Goal: Information Seeking & Learning: Learn about a topic

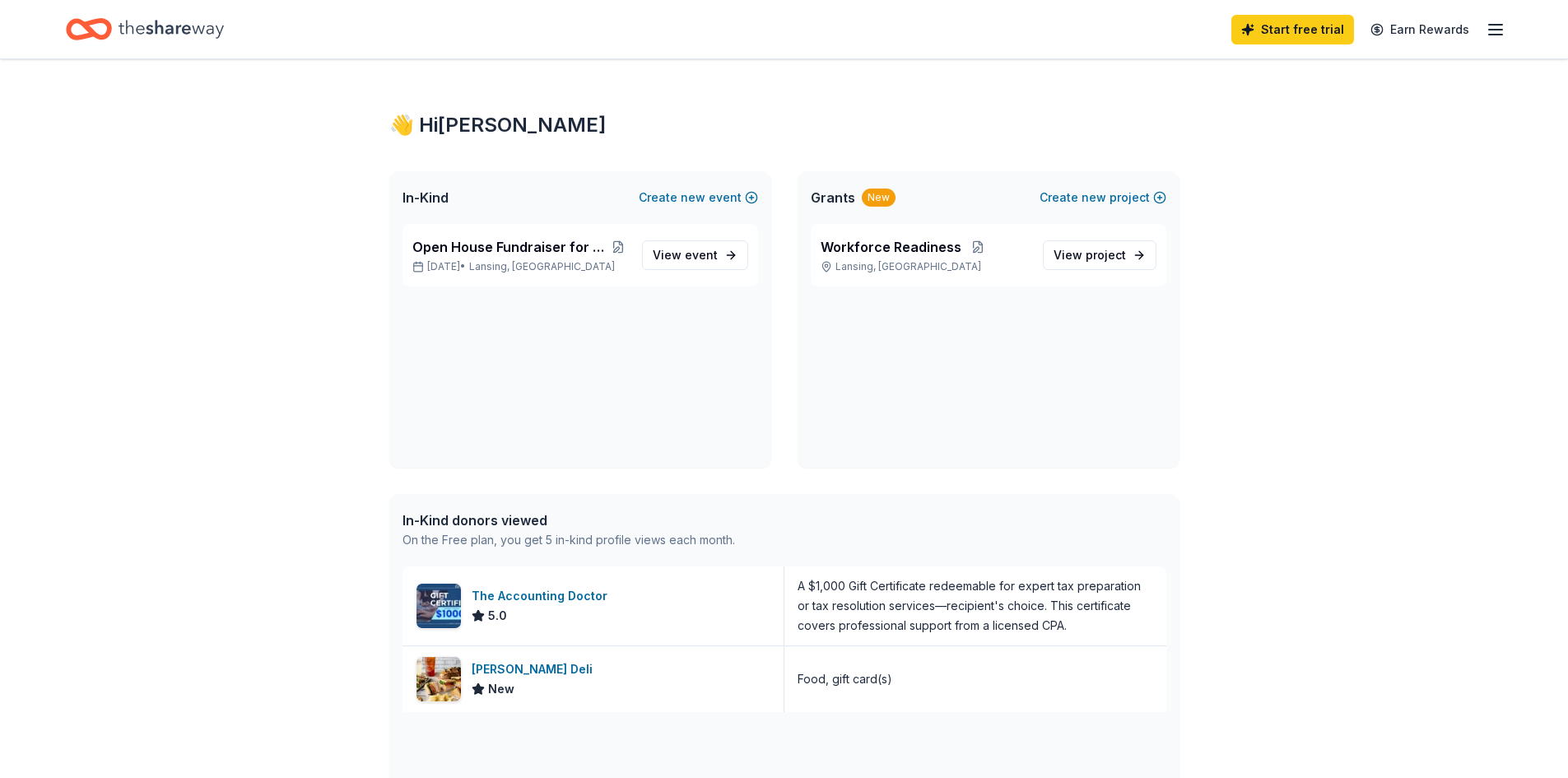
click at [1490, 28] on icon "button" at bounding box center [1496, 29] width 20 height 20
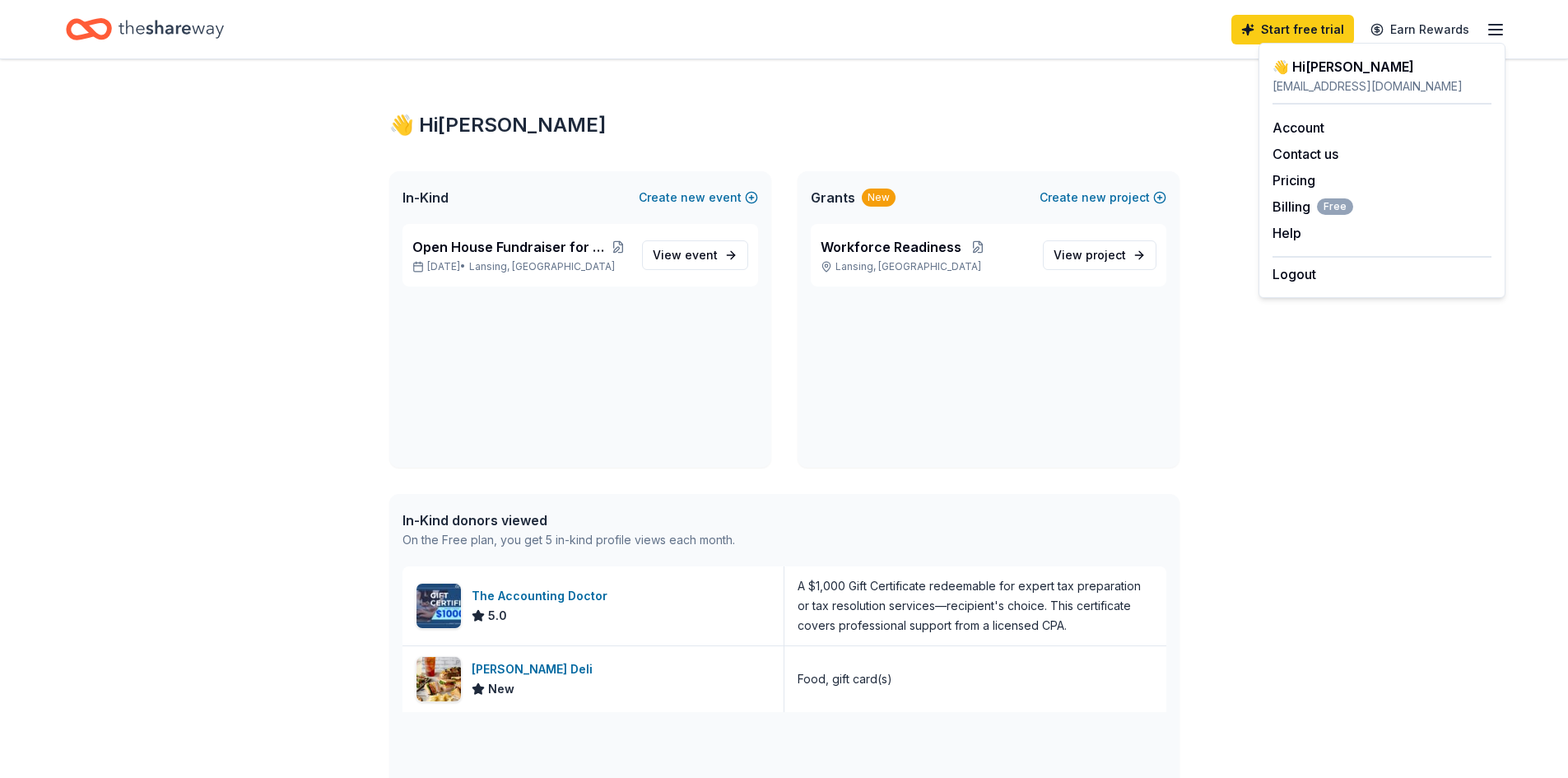
click at [1056, 153] on div "👋 Hi Diane In-Kind Create new event Open House Fundraiser for The Reading Peopl…" at bounding box center [784, 728] width 843 height 1338
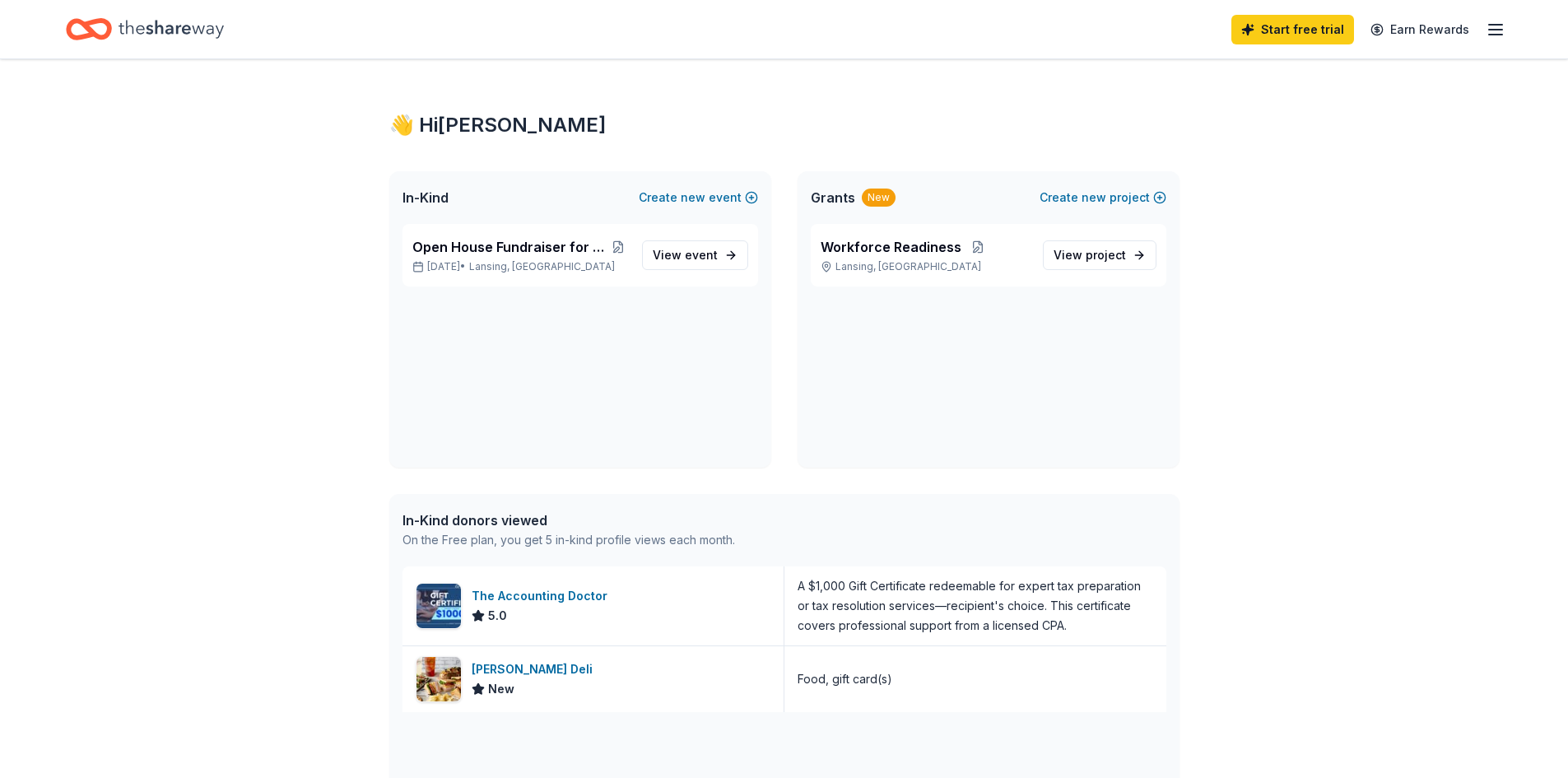
click at [212, 30] on icon "Home" at bounding box center [171, 29] width 105 height 34
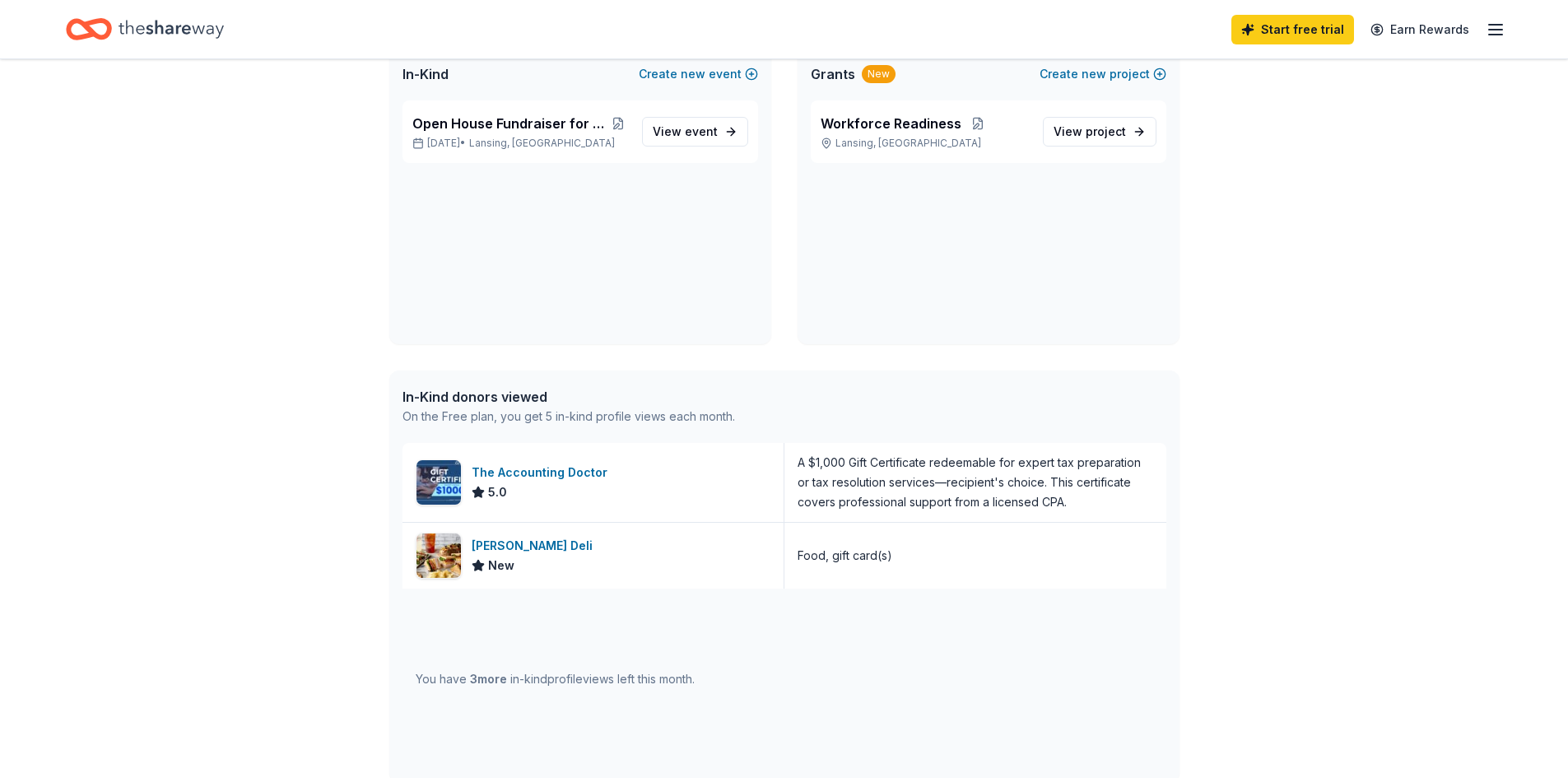
scroll to position [144, 0]
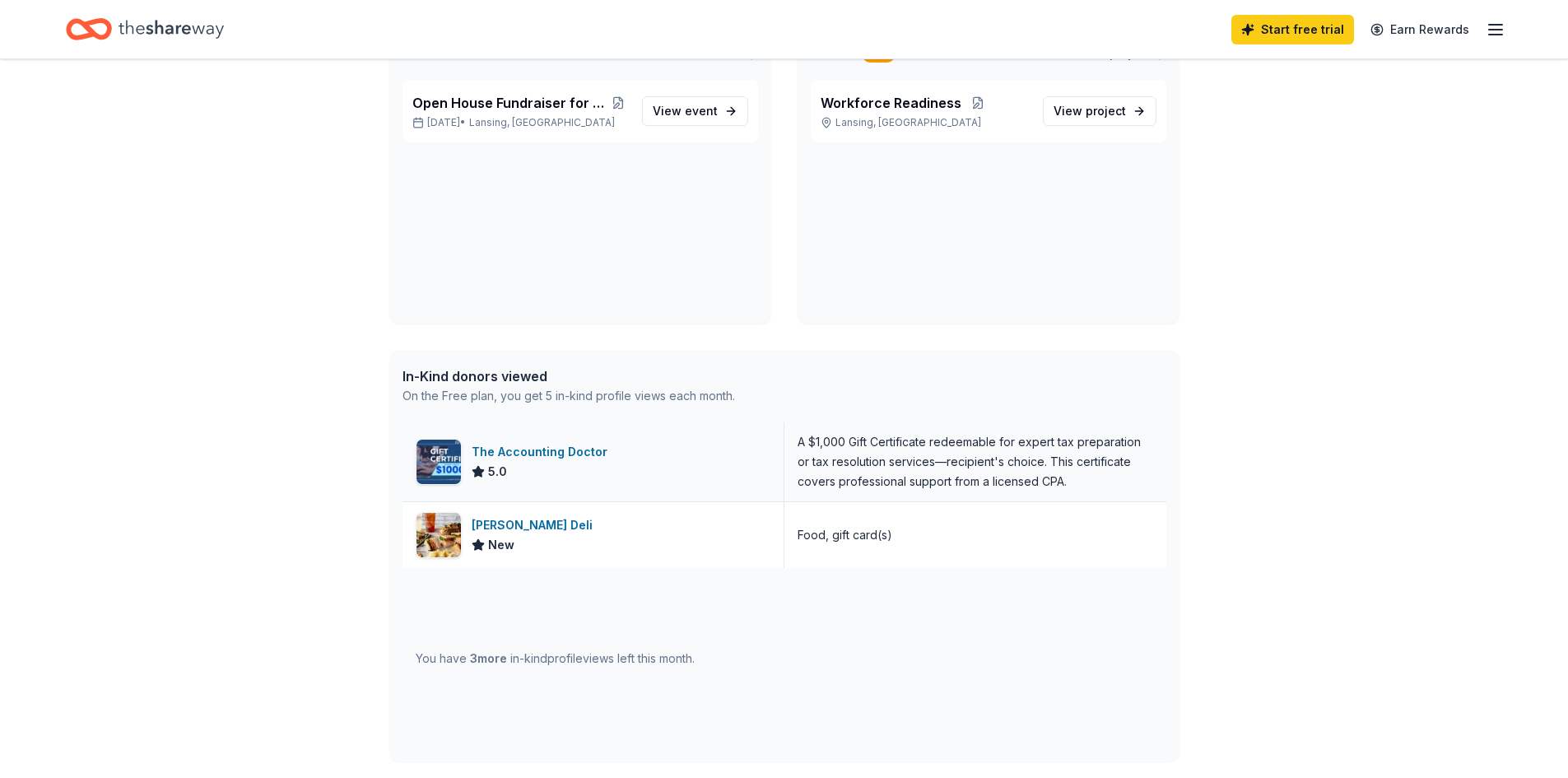
click at [633, 466] on div "The Accounting Doctor 5.0" at bounding box center [593, 461] width 382 height 79
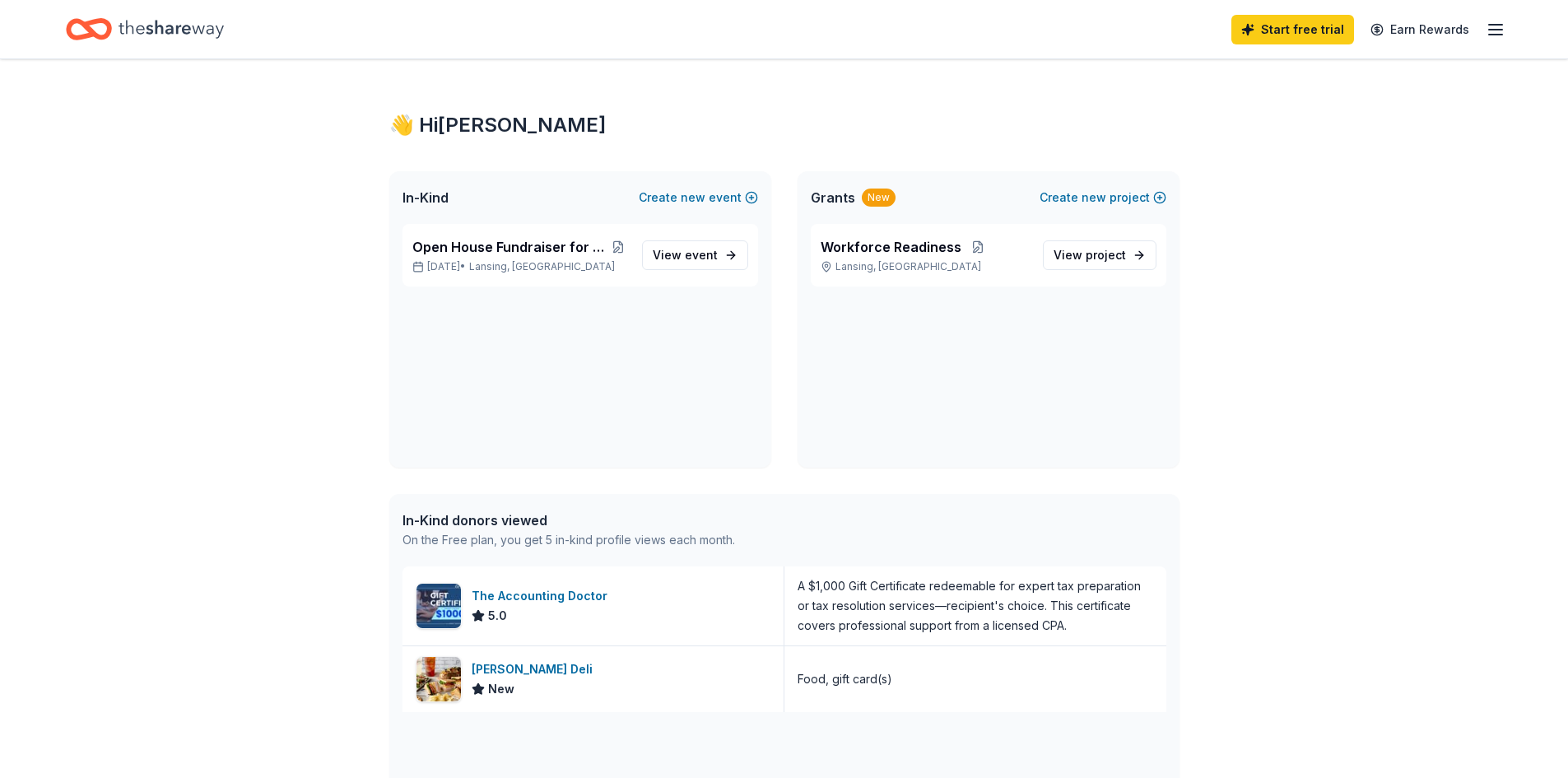
click at [1494, 29] on line "button" at bounding box center [1496, 29] width 13 height 0
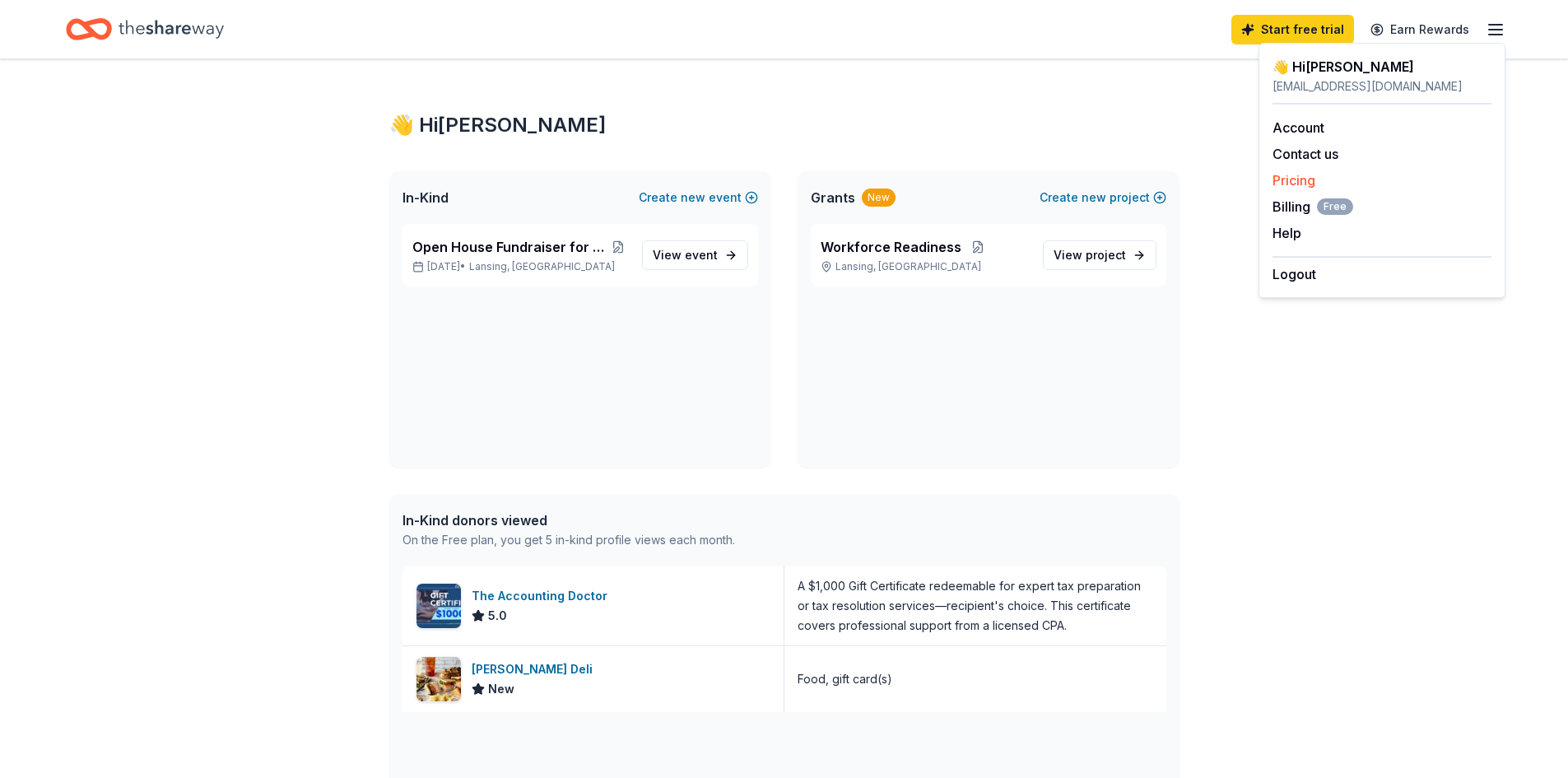
click at [1281, 186] on link "Pricing" at bounding box center [1294, 179] width 43 height 16
click at [1281, 185] on link "Pricing" at bounding box center [1294, 179] width 43 height 16
click at [1306, 176] on link "Pricing" at bounding box center [1294, 179] width 43 height 16
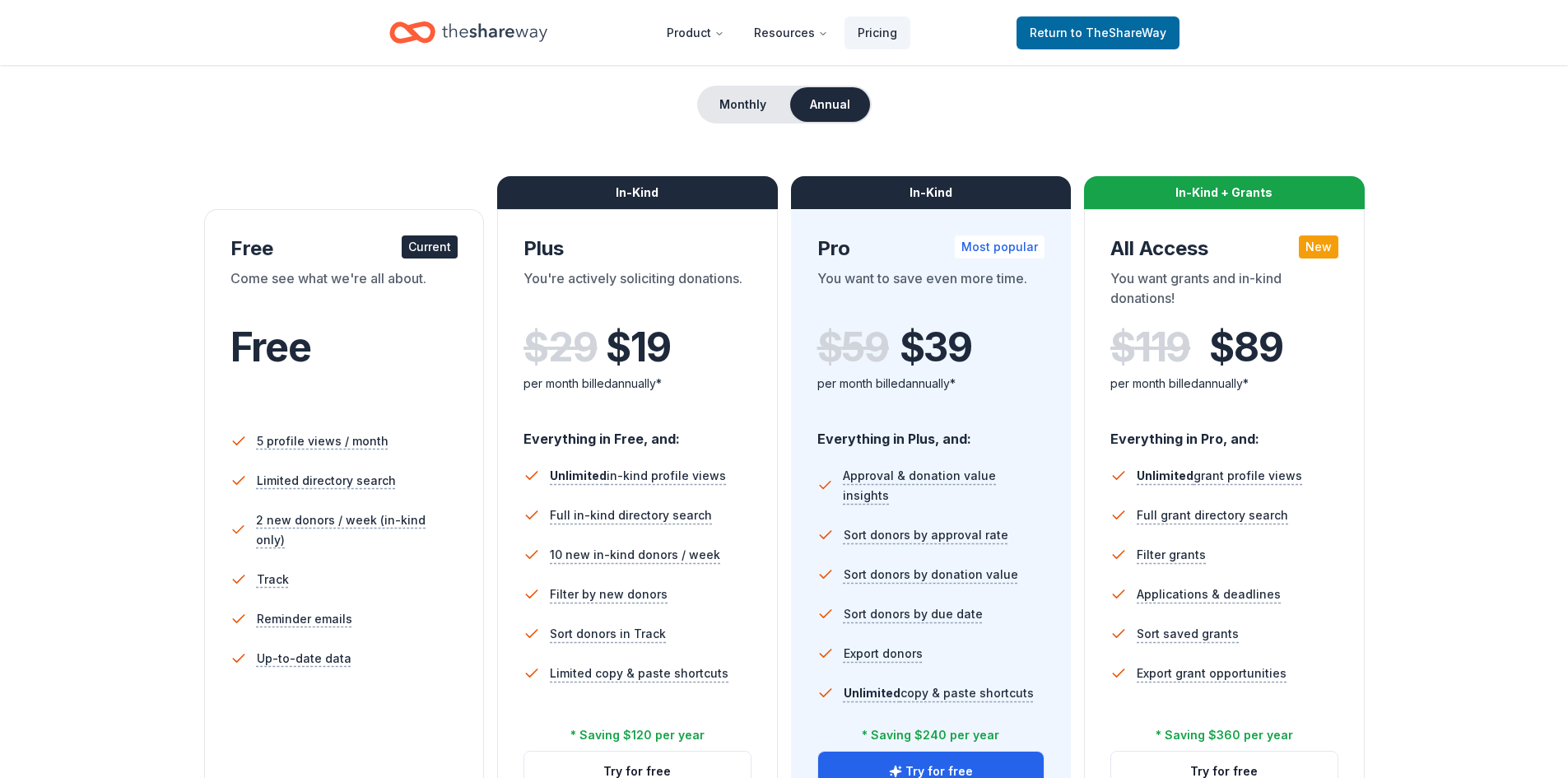
scroll to position [227, 0]
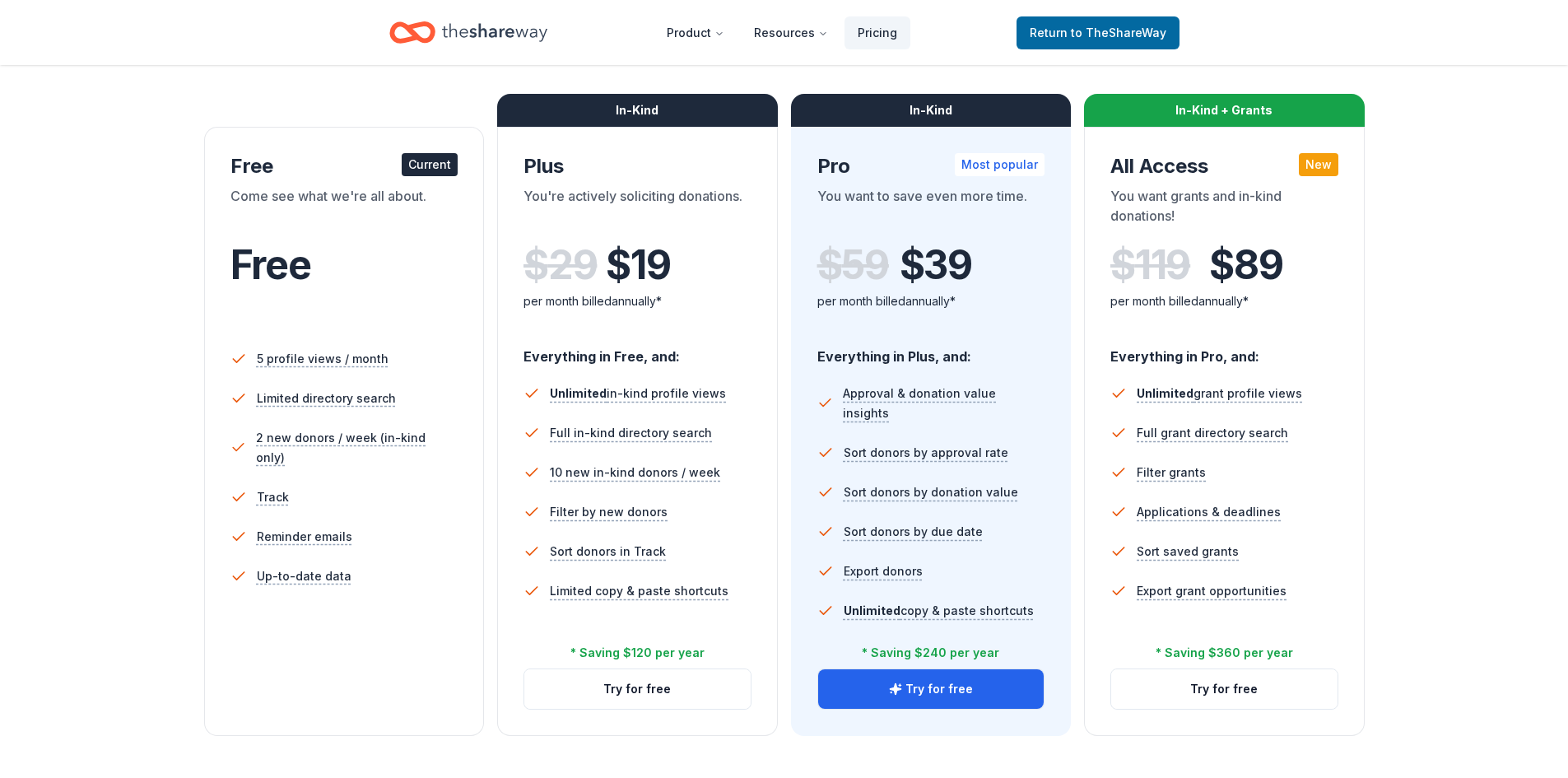
click at [516, 30] on icon "Home" at bounding box center [494, 31] width 105 height 18
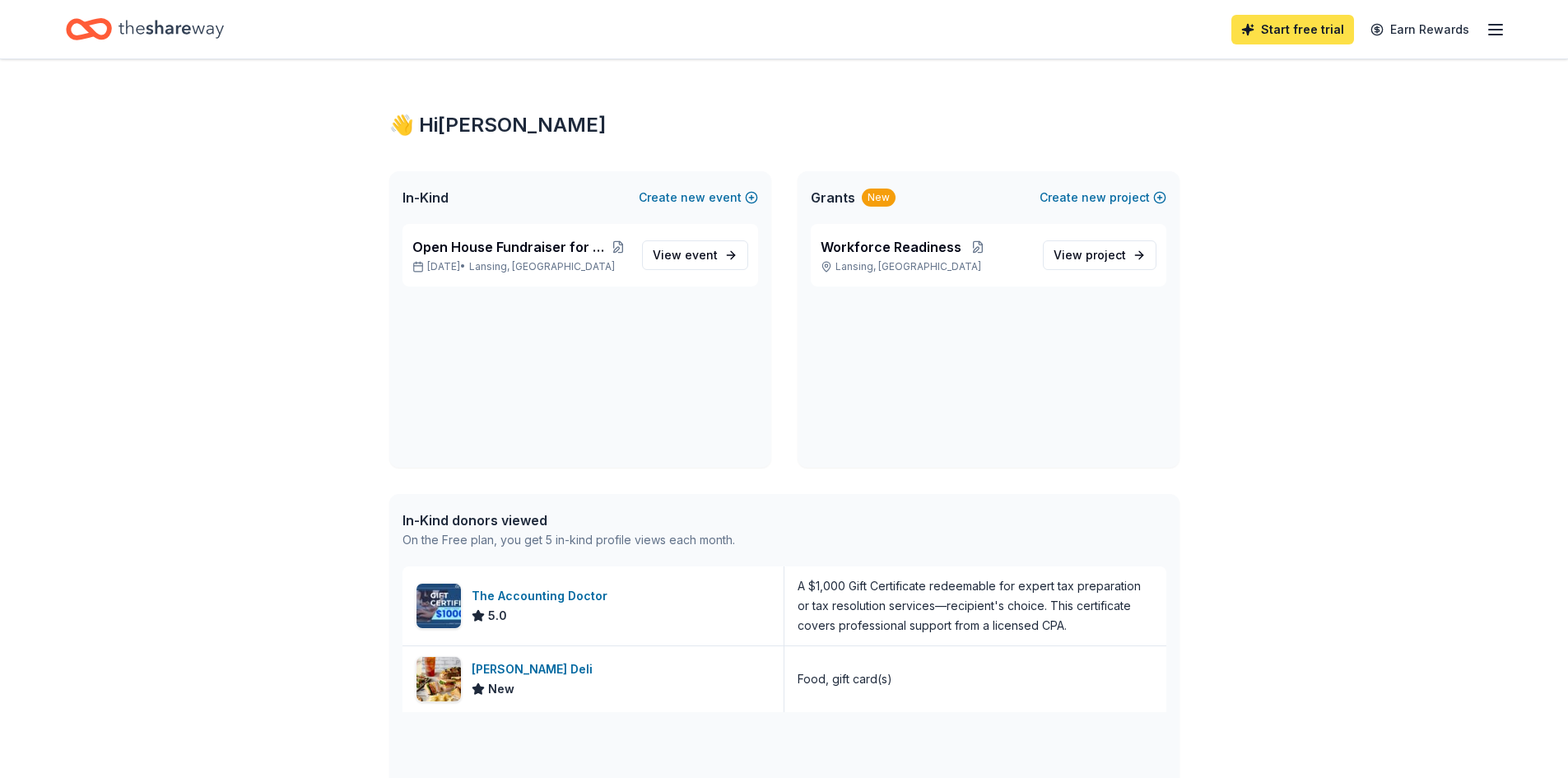
click at [1306, 38] on link "Start free trial" at bounding box center [1292, 29] width 122 height 29
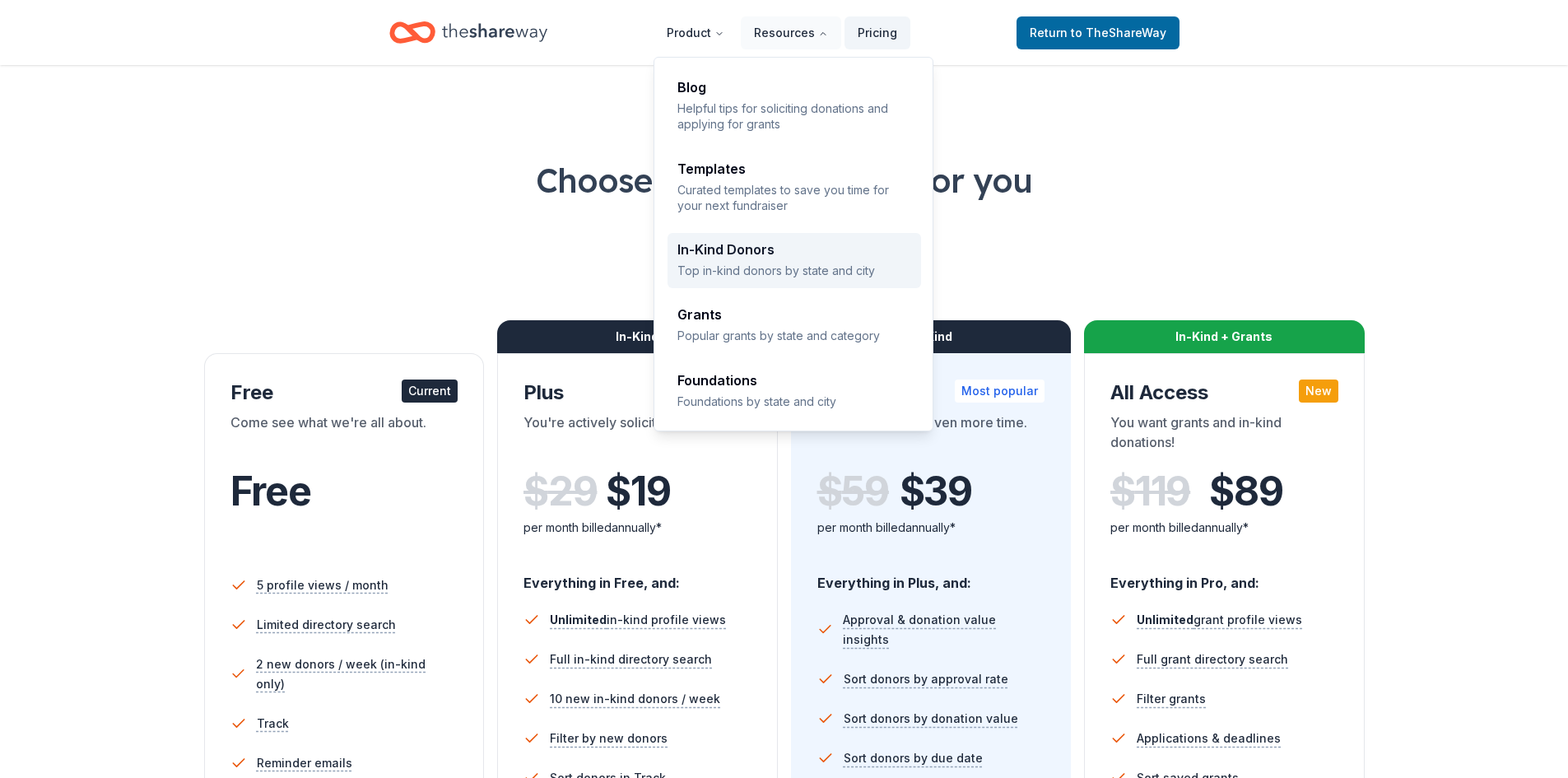
click at [774, 260] on div "In-Kind Donors Top in-kind donors by state and city" at bounding box center [794, 260] width 234 height 35
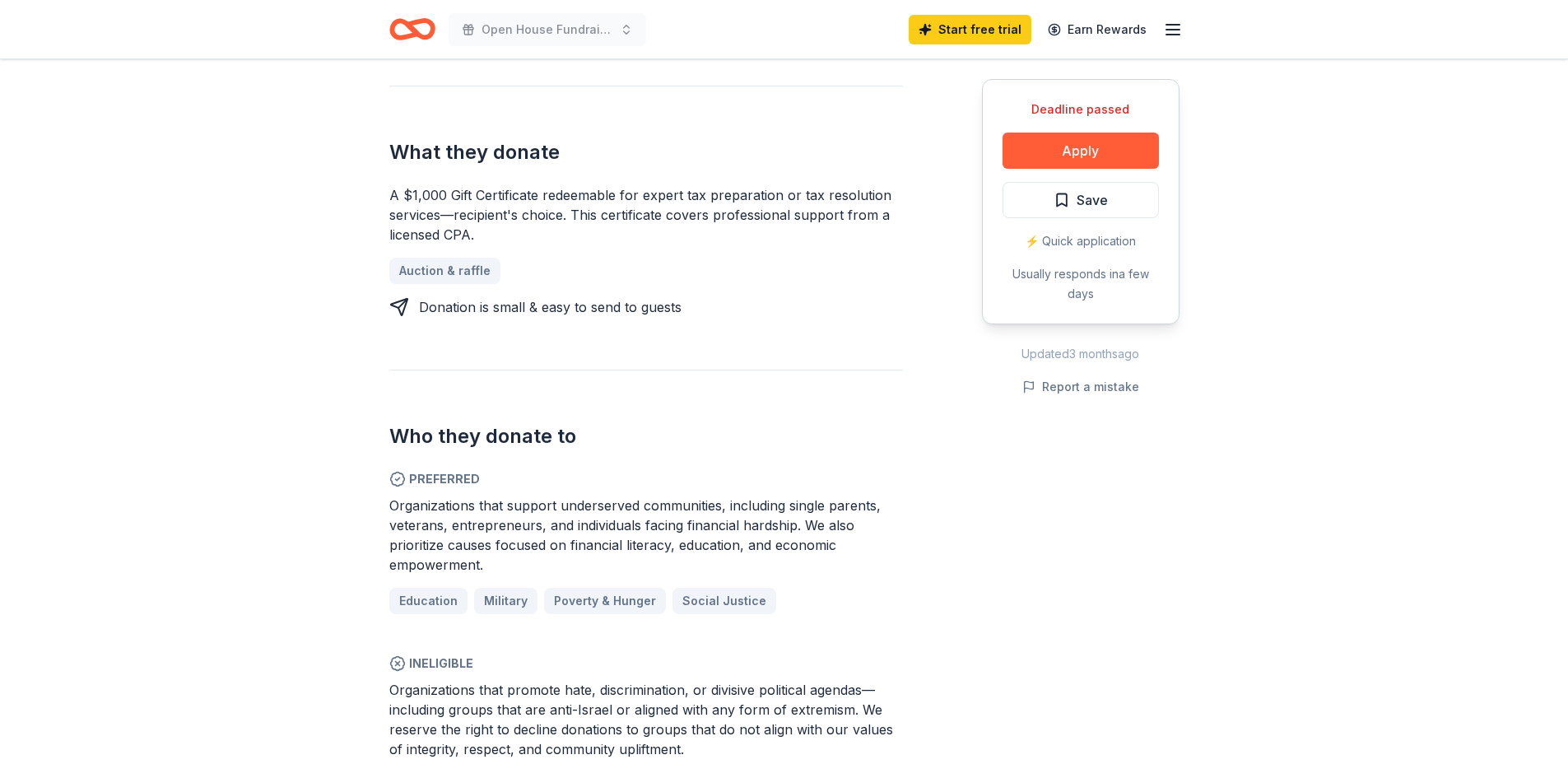
scroll to position [803, 0]
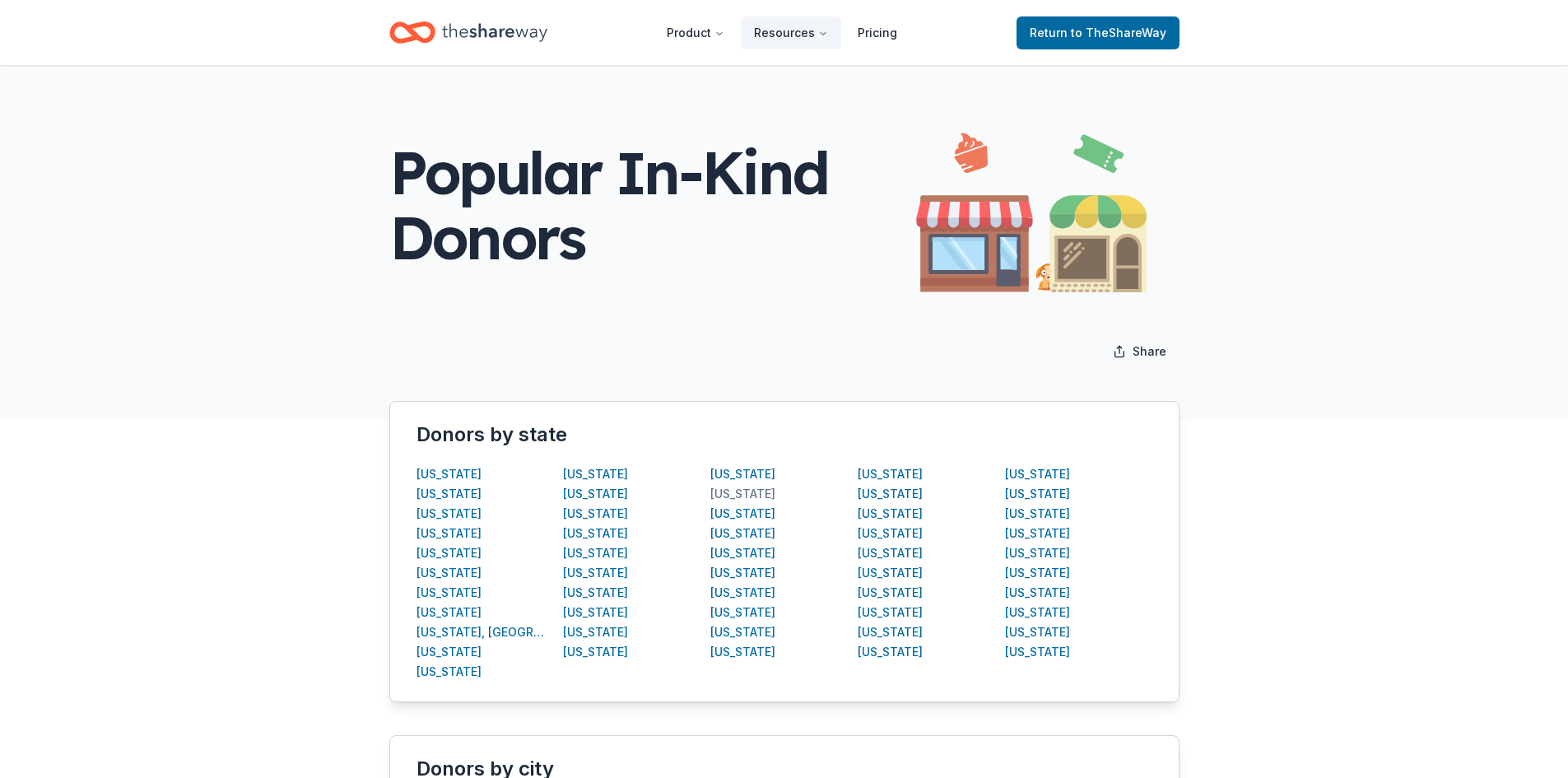
click at [735, 490] on div "Michigan" at bounding box center [743, 493] width 65 height 20
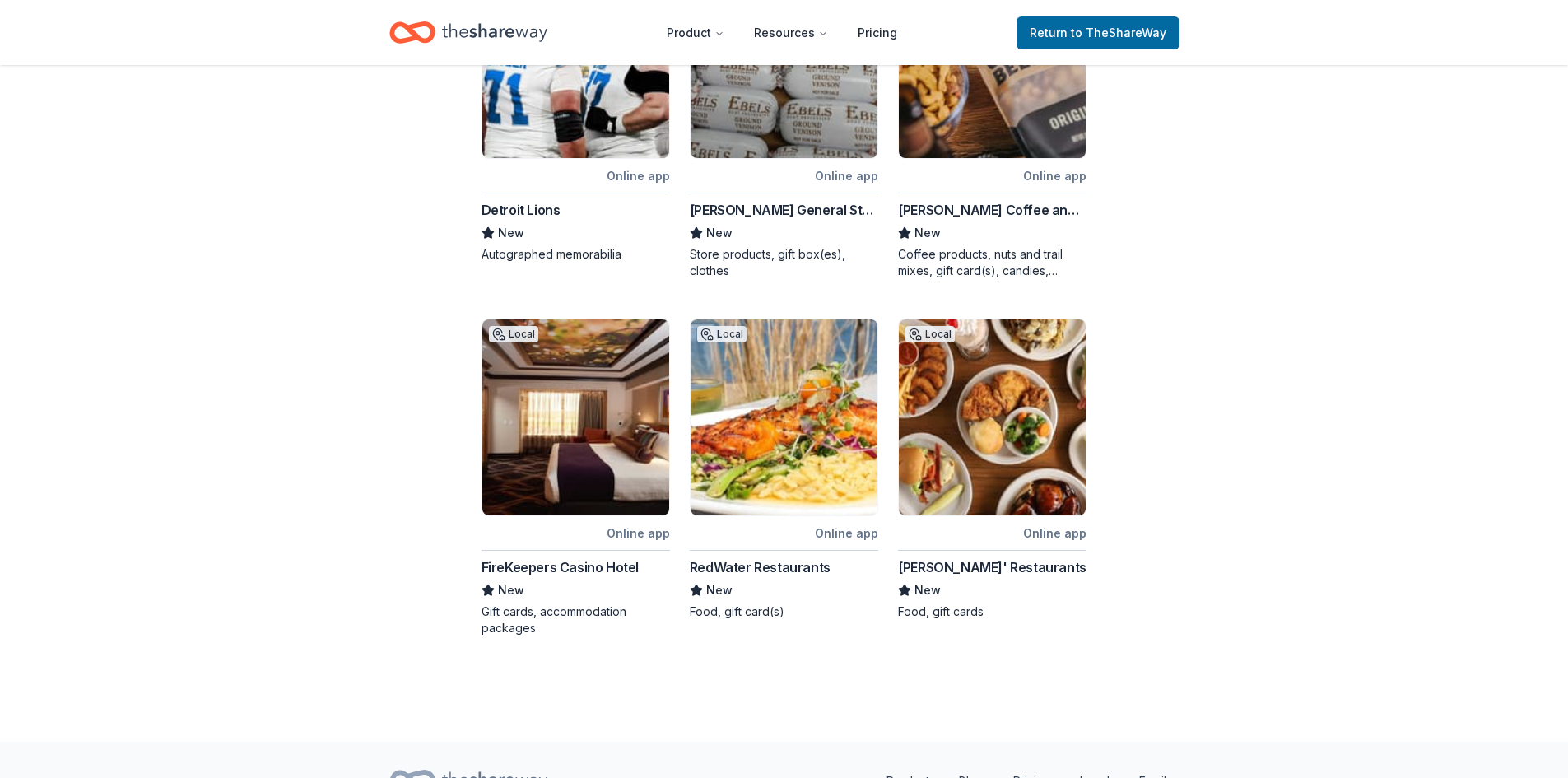
scroll to position [700, 0]
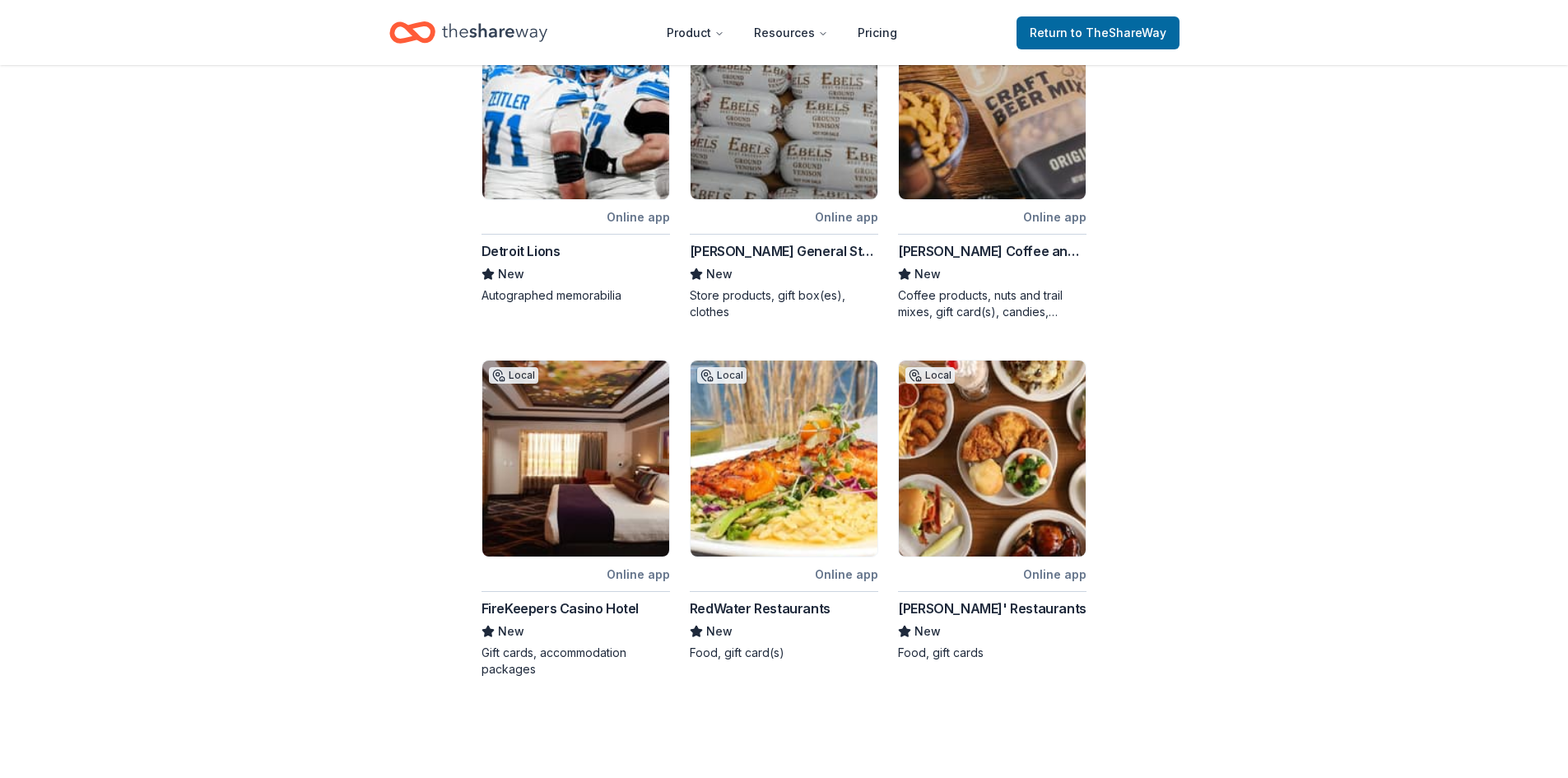
click at [573, 450] on img at bounding box center [576, 458] width 187 height 196
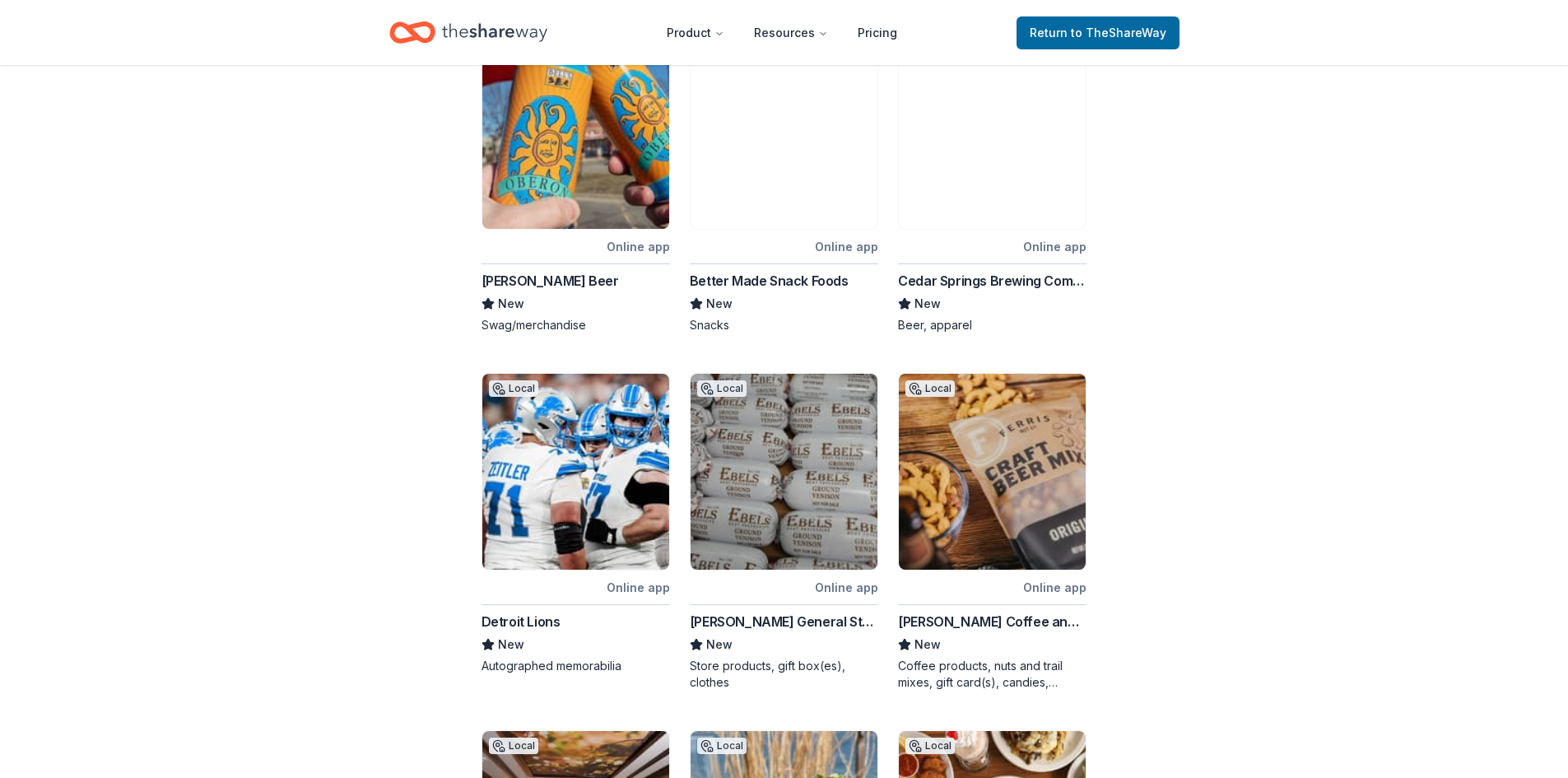
scroll to position [0, 0]
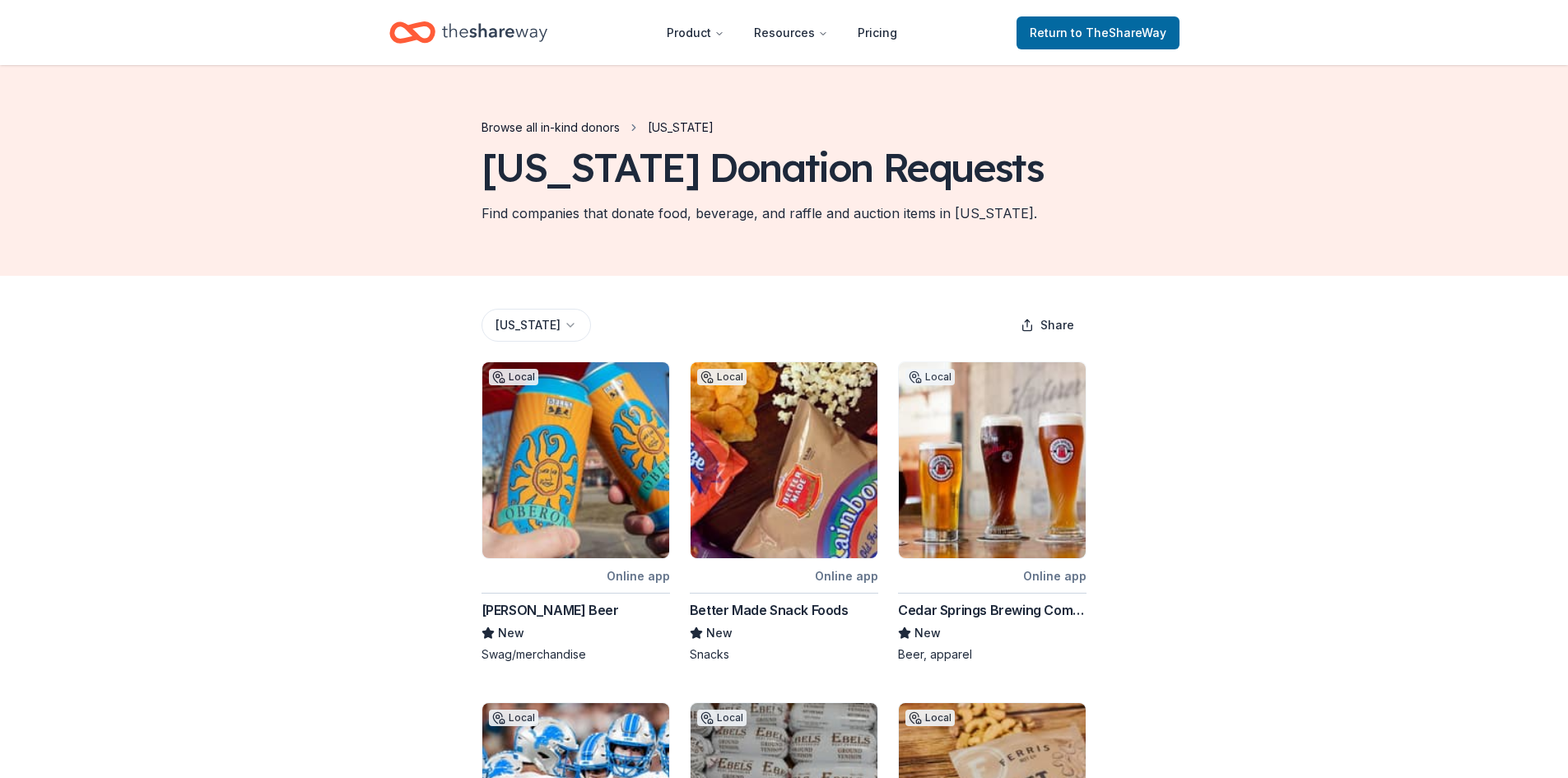
click at [588, 123] on link "Browse all in-kind donors" at bounding box center [551, 127] width 138 height 20
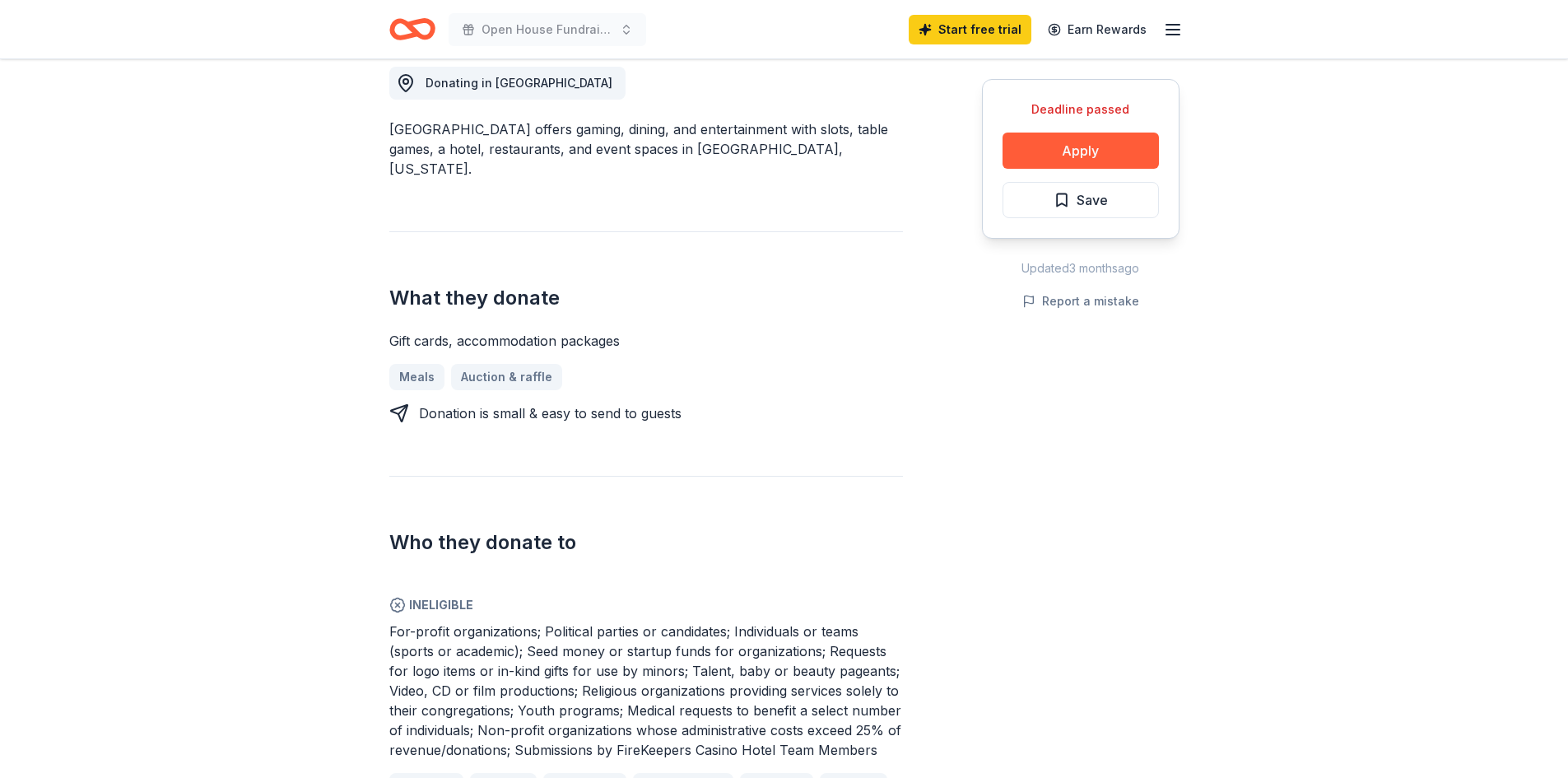
scroll to position [597, 0]
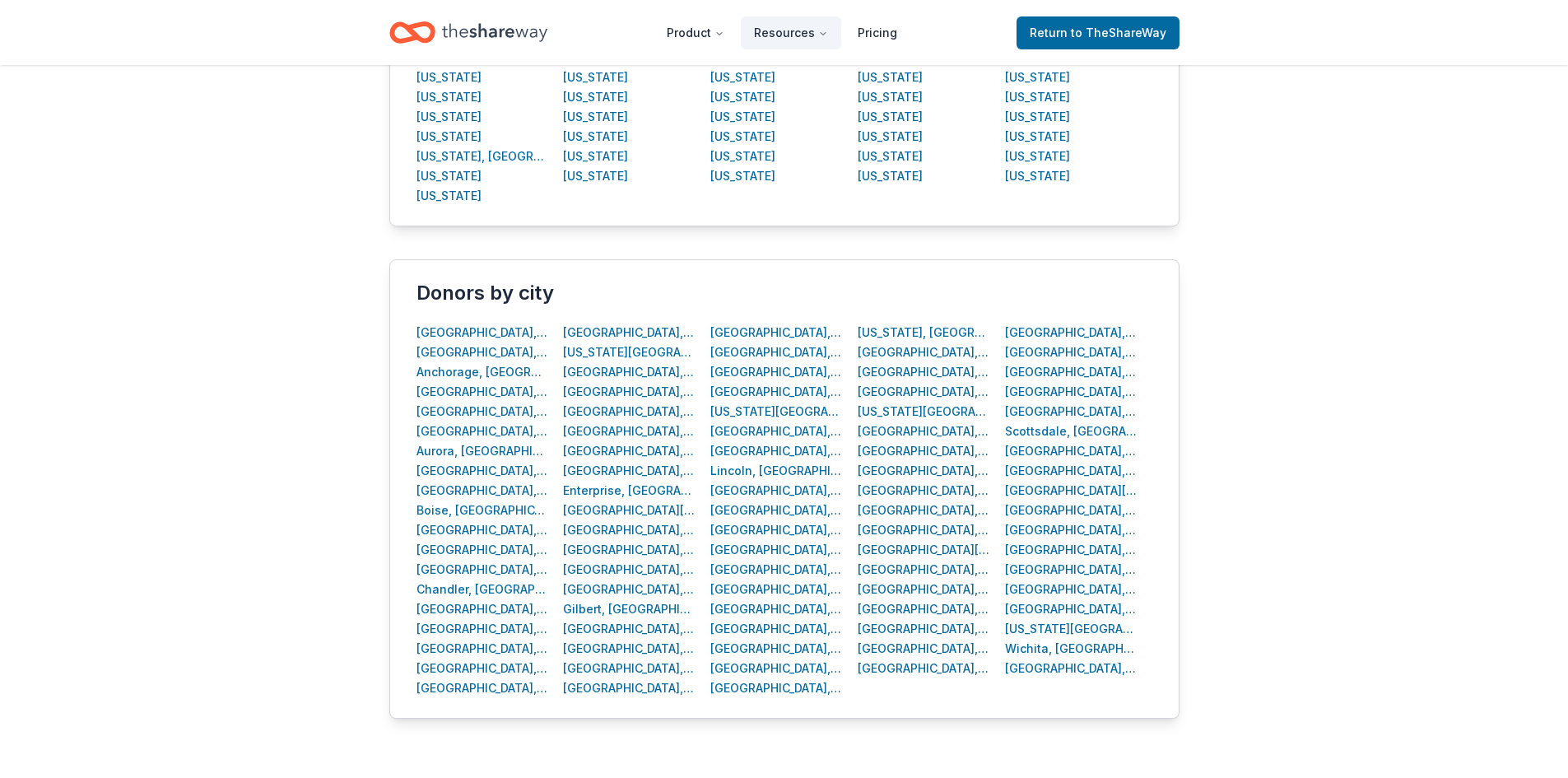
scroll to position [558, 0]
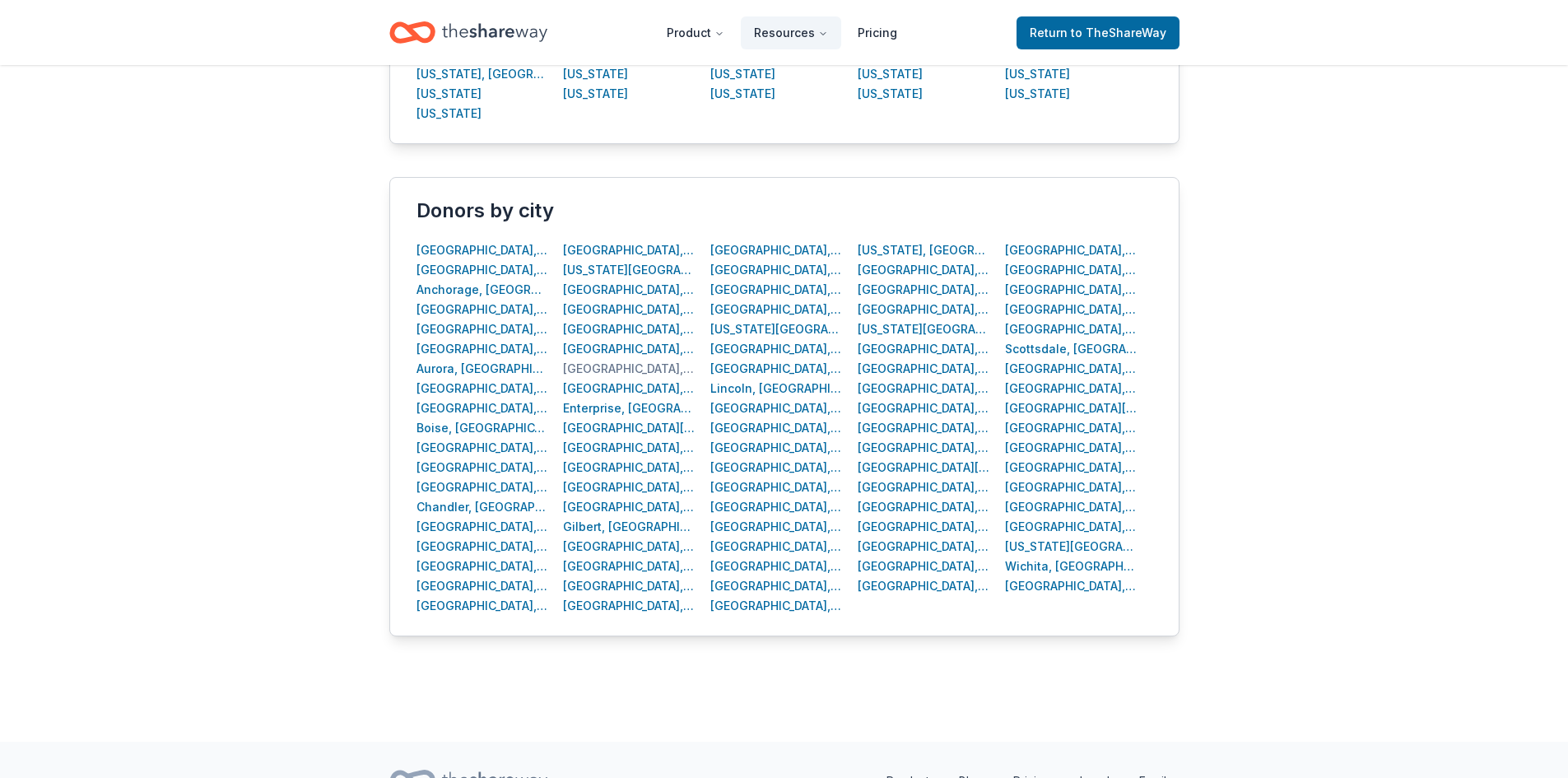
click at [604, 367] on div "Detroit, MI" at bounding box center [630, 368] width 133 height 20
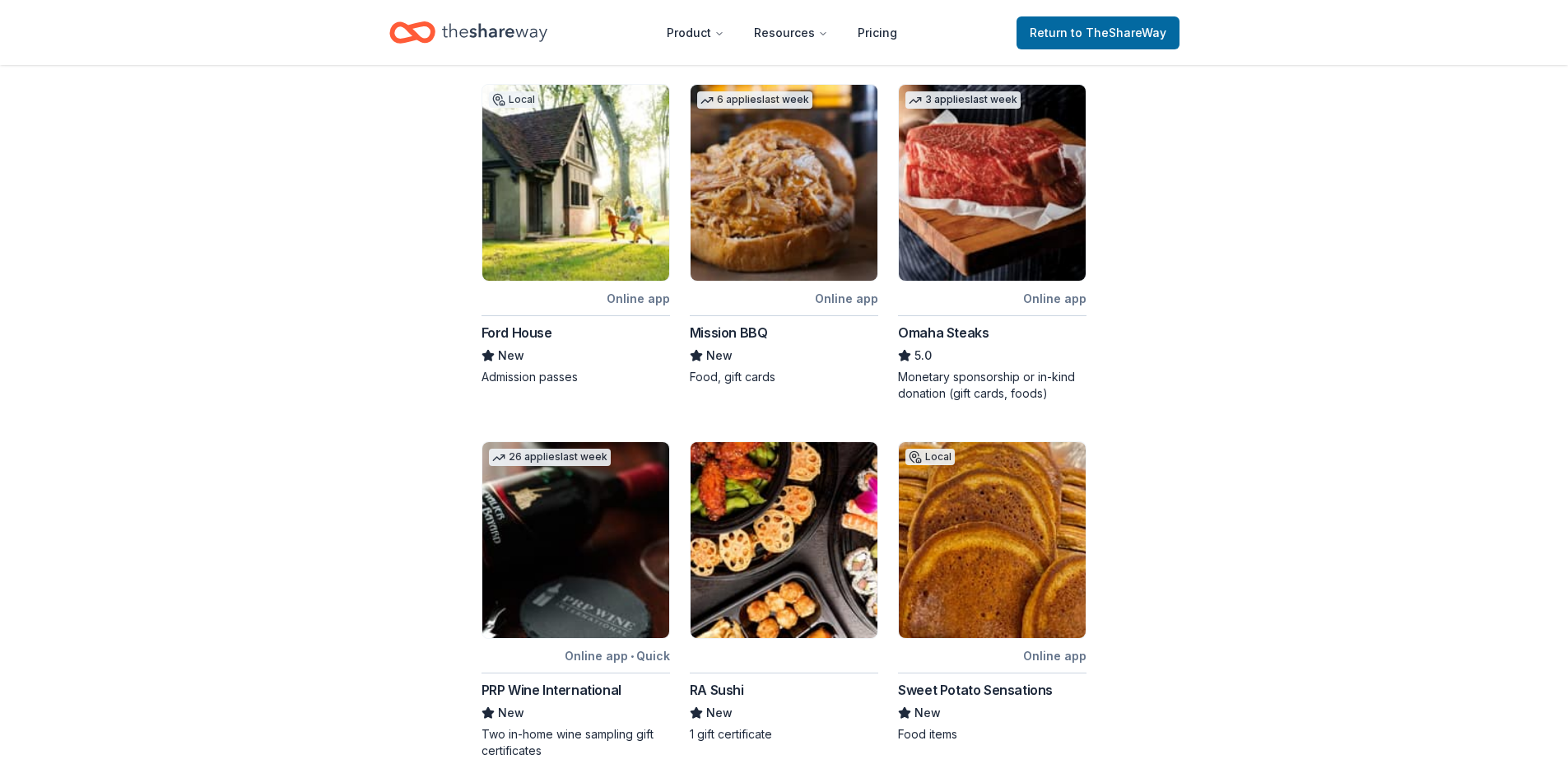
scroll to position [679, 0]
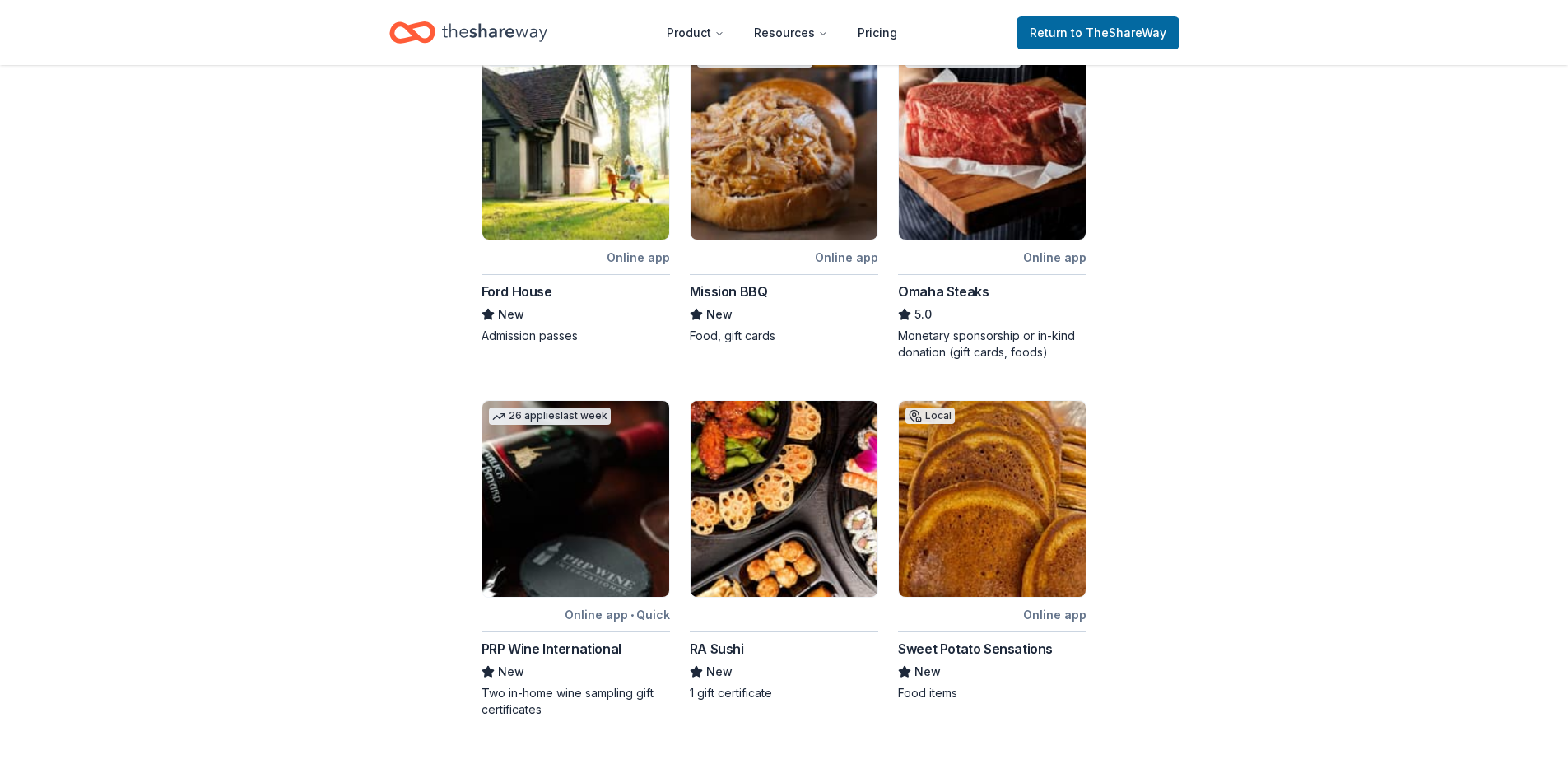
click at [1006, 154] on img at bounding box center [992, 141] width 187 height 196
click at [599, 147] on img at bounding box center [576, 141] width 187 height 196
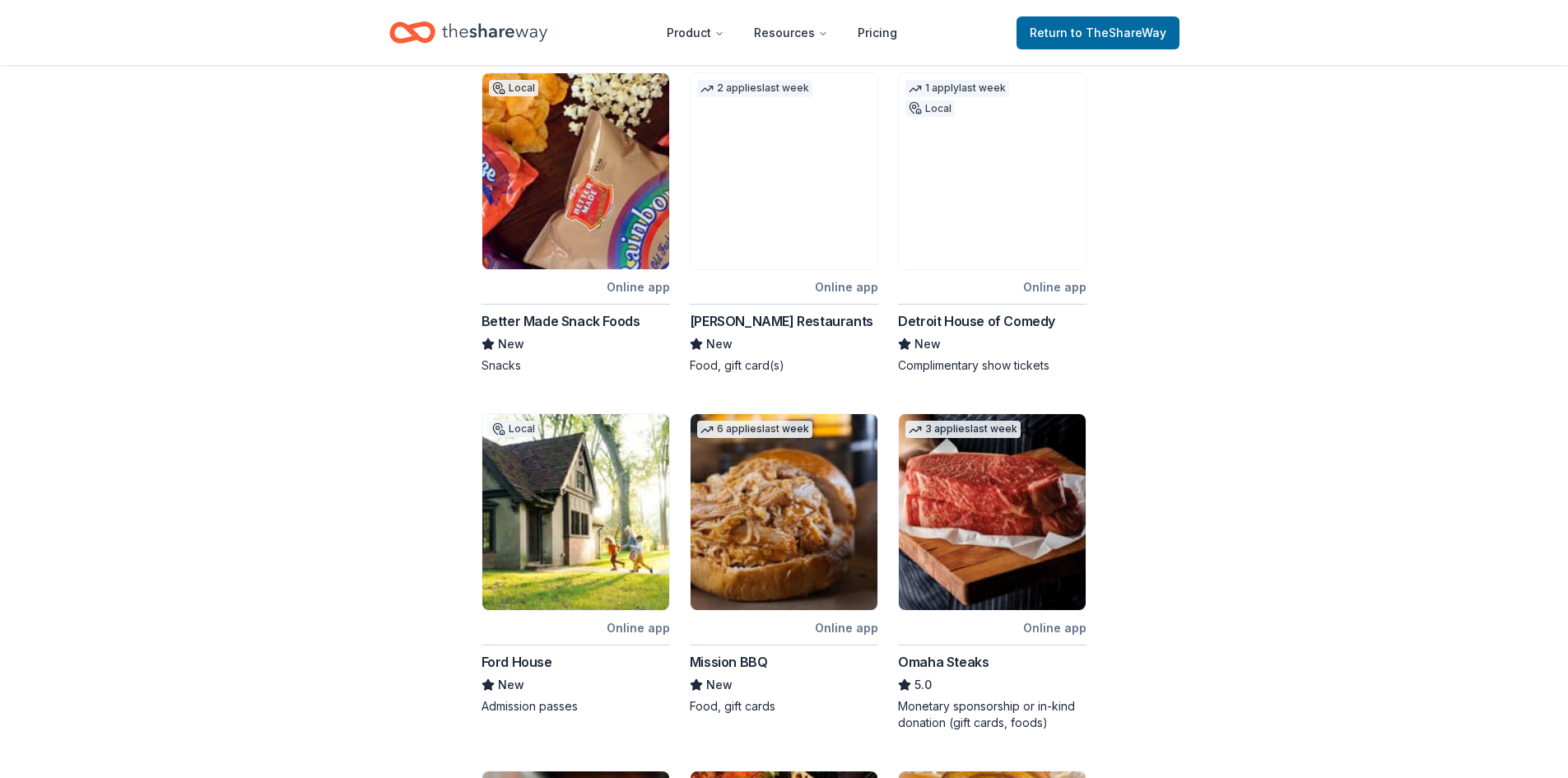
scroll to position [0, 0]
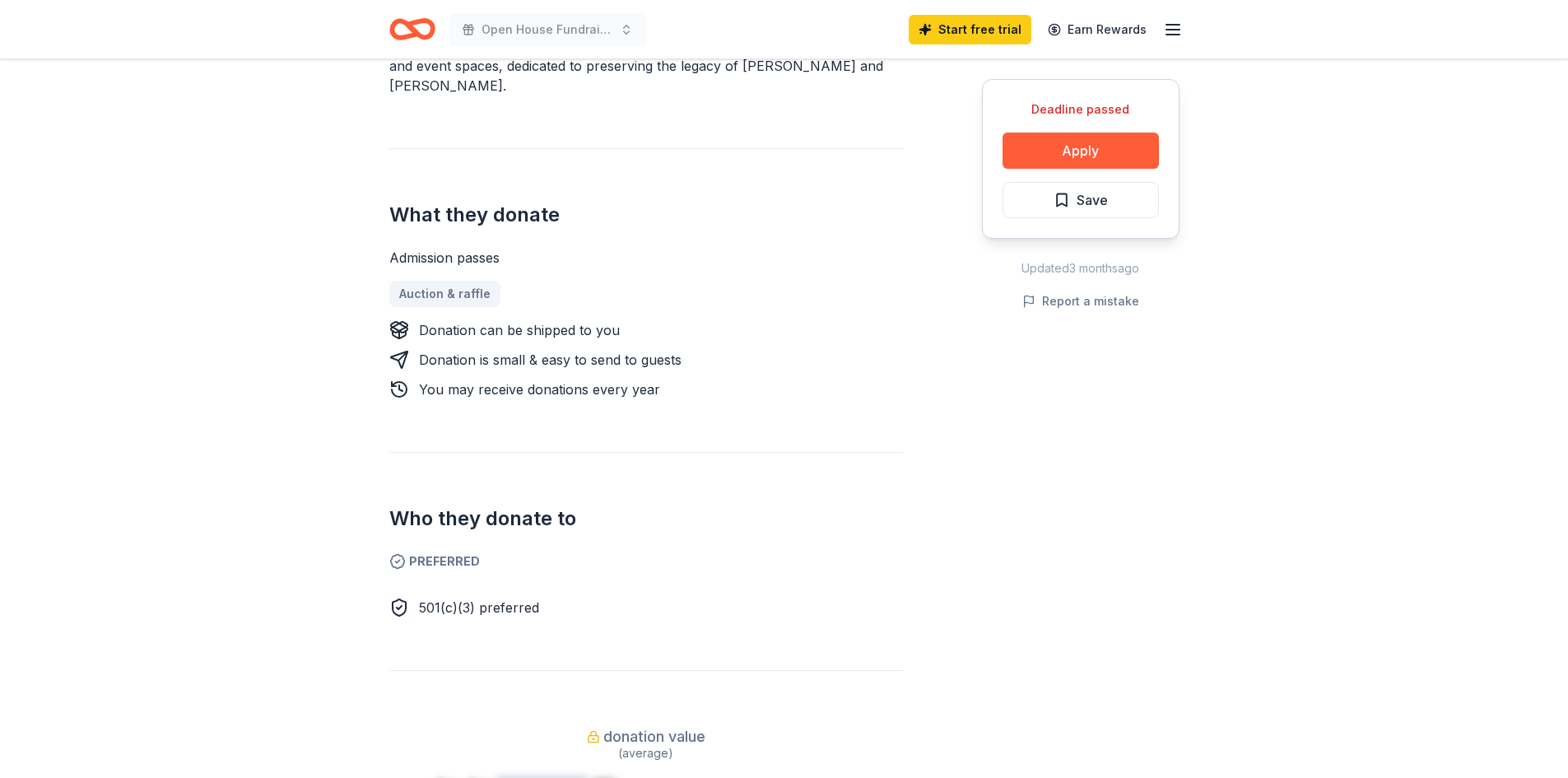
scroll to position [597, 0]
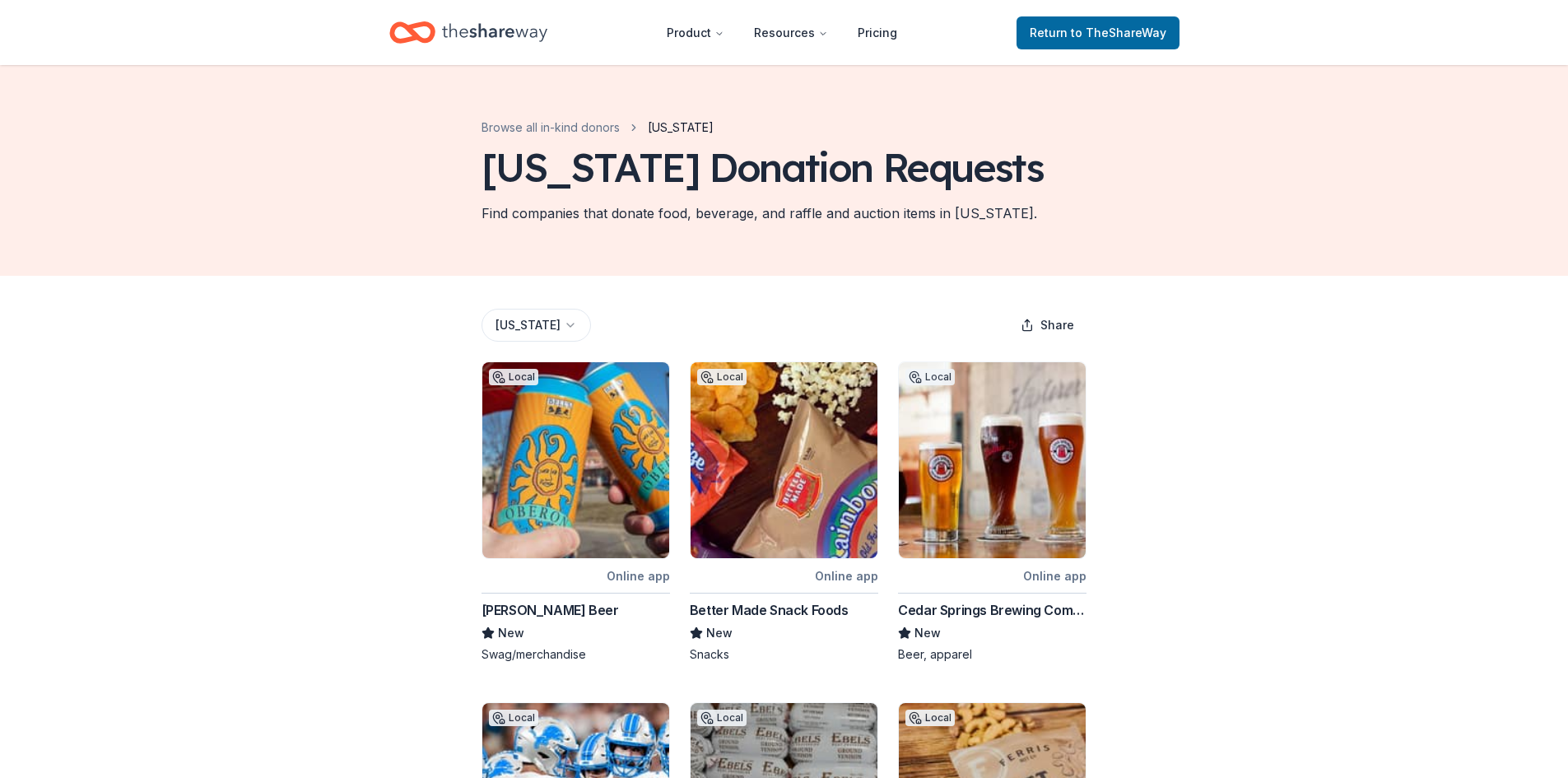
click at [474, 32] on icon "Home" at bounding box center [494, 32] width 105 height 34
click at [487, 29] on icon "Home" at bounding box center [494, 32] width 105 height 34
